Goal: Information Seeking & Learning: Learn about a topic

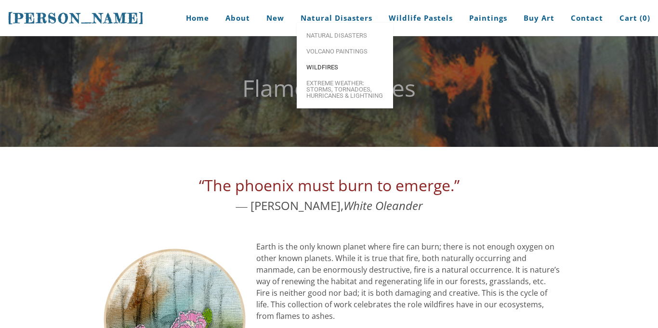
click at [343, 70] on span "Wildfires" at bounding box center [344, 67] width 77 height 6
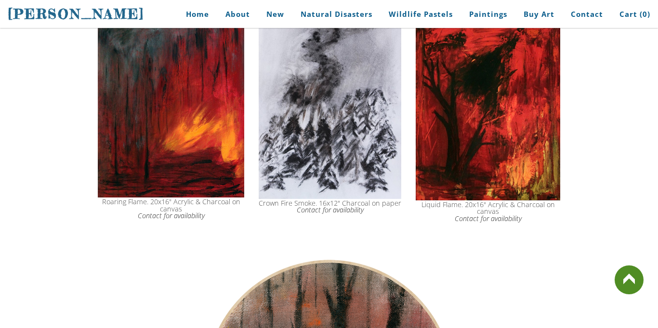
scroll to position [822, 0]
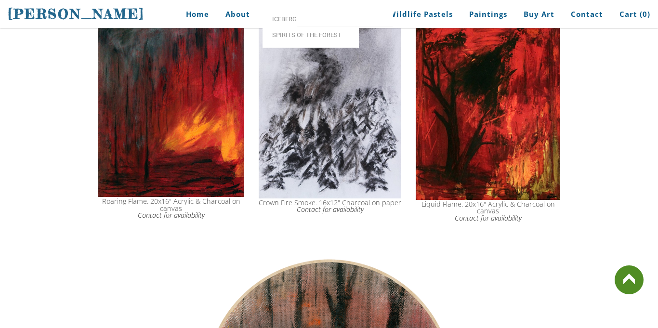
click at [141, 153] on img at bounding box center [171, 107] width 146 height 182
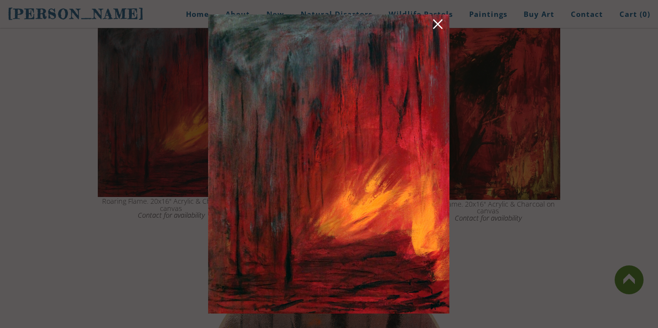
click at [393, 66] on img at bounding box center [328, 163] width 241 height 299
click at [438, 23] on link at bounding box center [437, 25] width 13 height 15
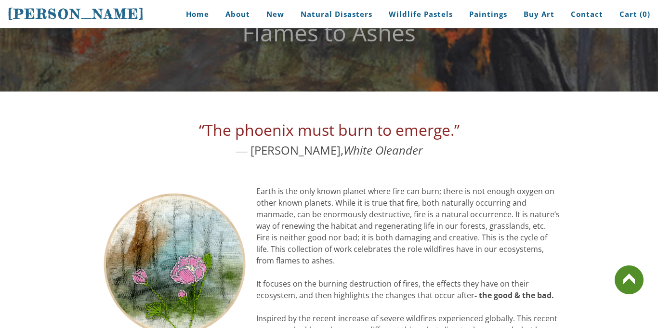
scroll to position [0, 0]
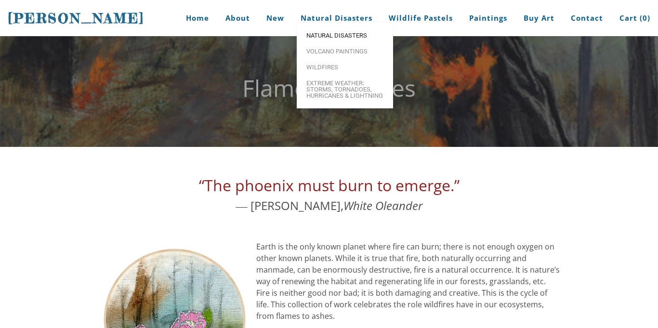
click at [336, 39] on span "Natural Disasters" at bounding box center [344, 35] width 77 height 6
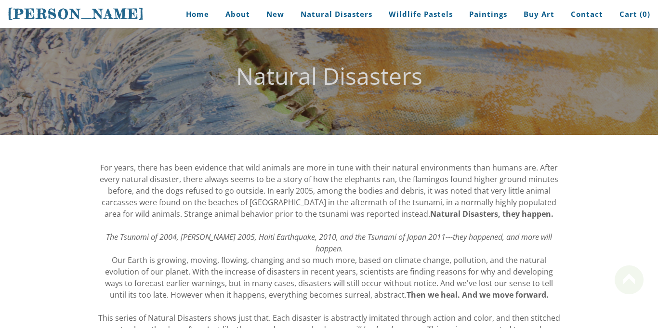
scroll to position [10, 0]
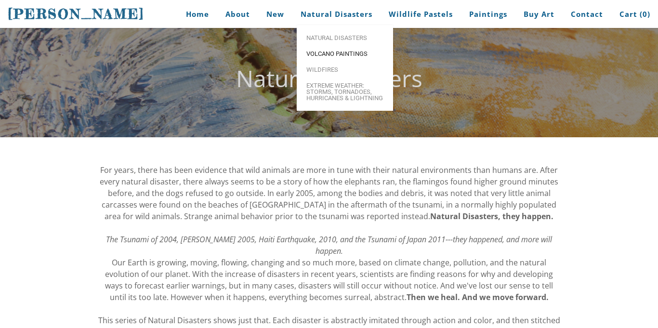
click at [332, 57] on link "Volcano paintings" at bounding box center [345, 54] width 96 height 16
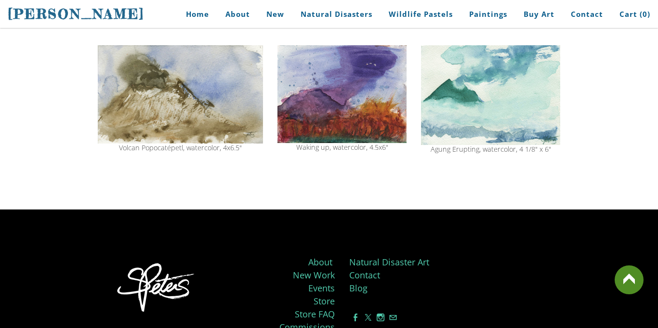
scroll to position [1107, 0]
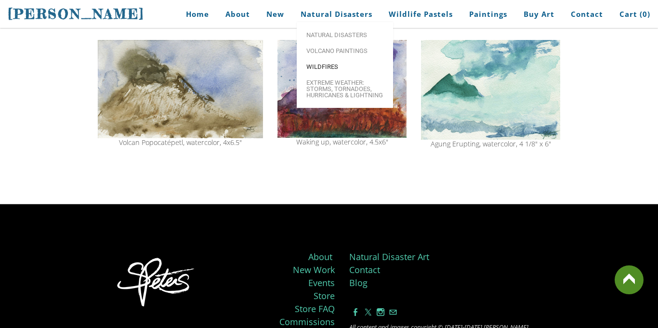
click at [335, 68] on span "Wildfires" at bounding box center [344, 67] width 77 height 6
